Goal: Task Accomplishment & Management: Use online tool/utility

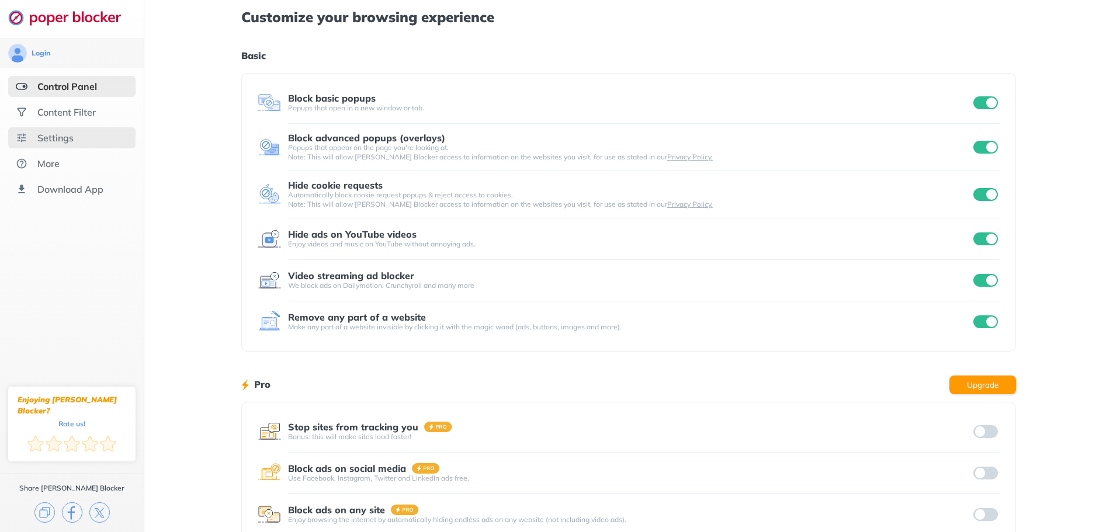
click at [43, 141] on div "Settings" at bounding box center [55, 138] width 36 height 12
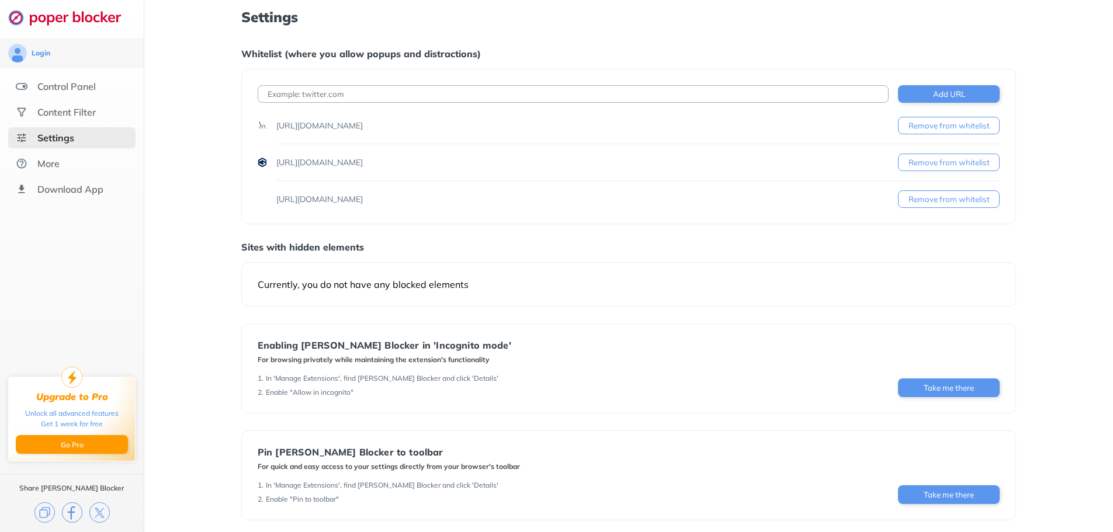
click at [619, 96] on input at bounding box center [573, 94] width 631 height 18
paste input "[URL][DOMAIN_NAME]"
type input "[URL][DOMAIN_NAME]"
click at [963, 93] on button "Add URL" at bounding box center [949, 94] width 102 height 18
